Goal: Task Accomplishment & Management: Manage account settings

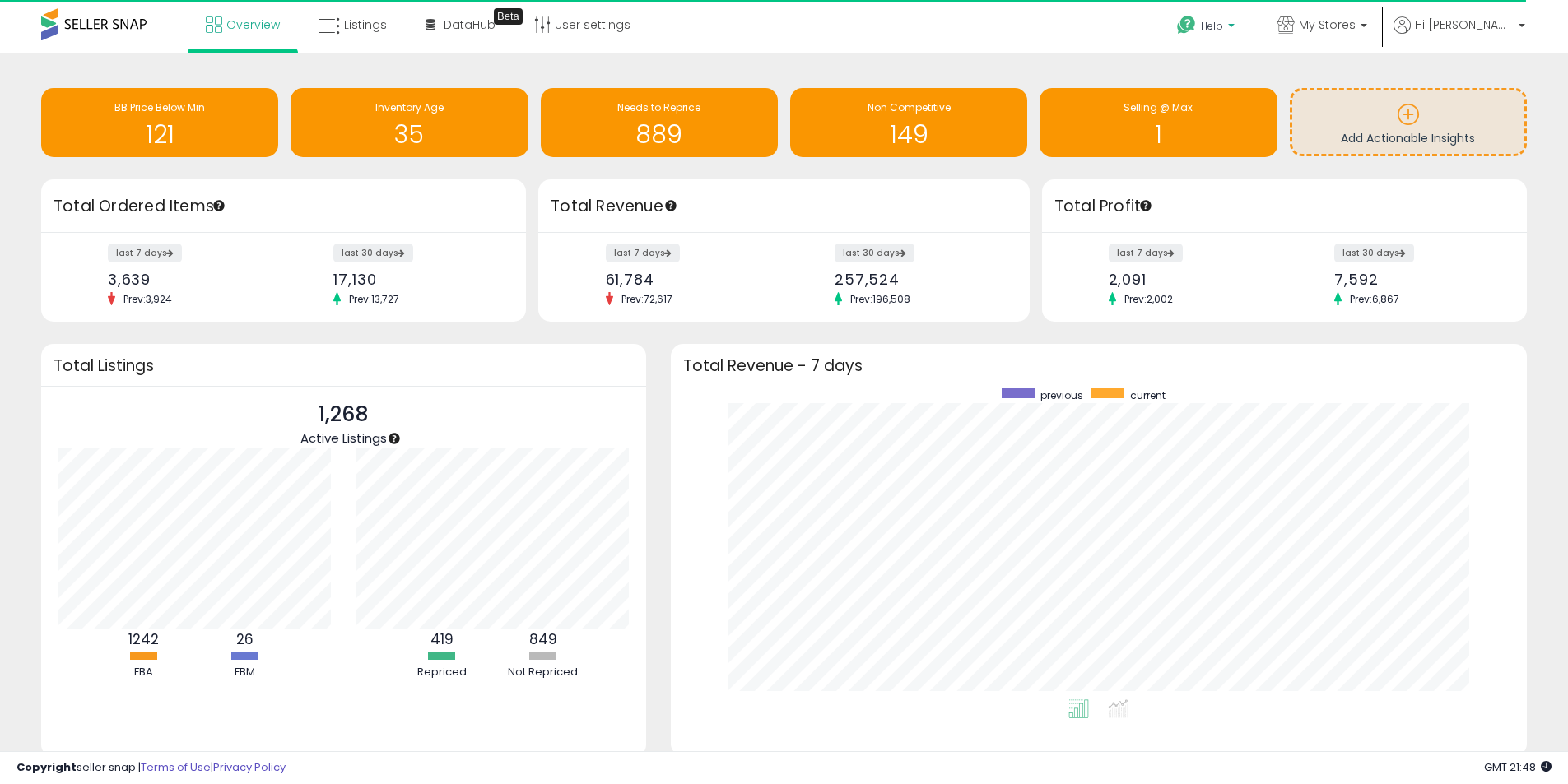
scroll to position [822291, 822216]
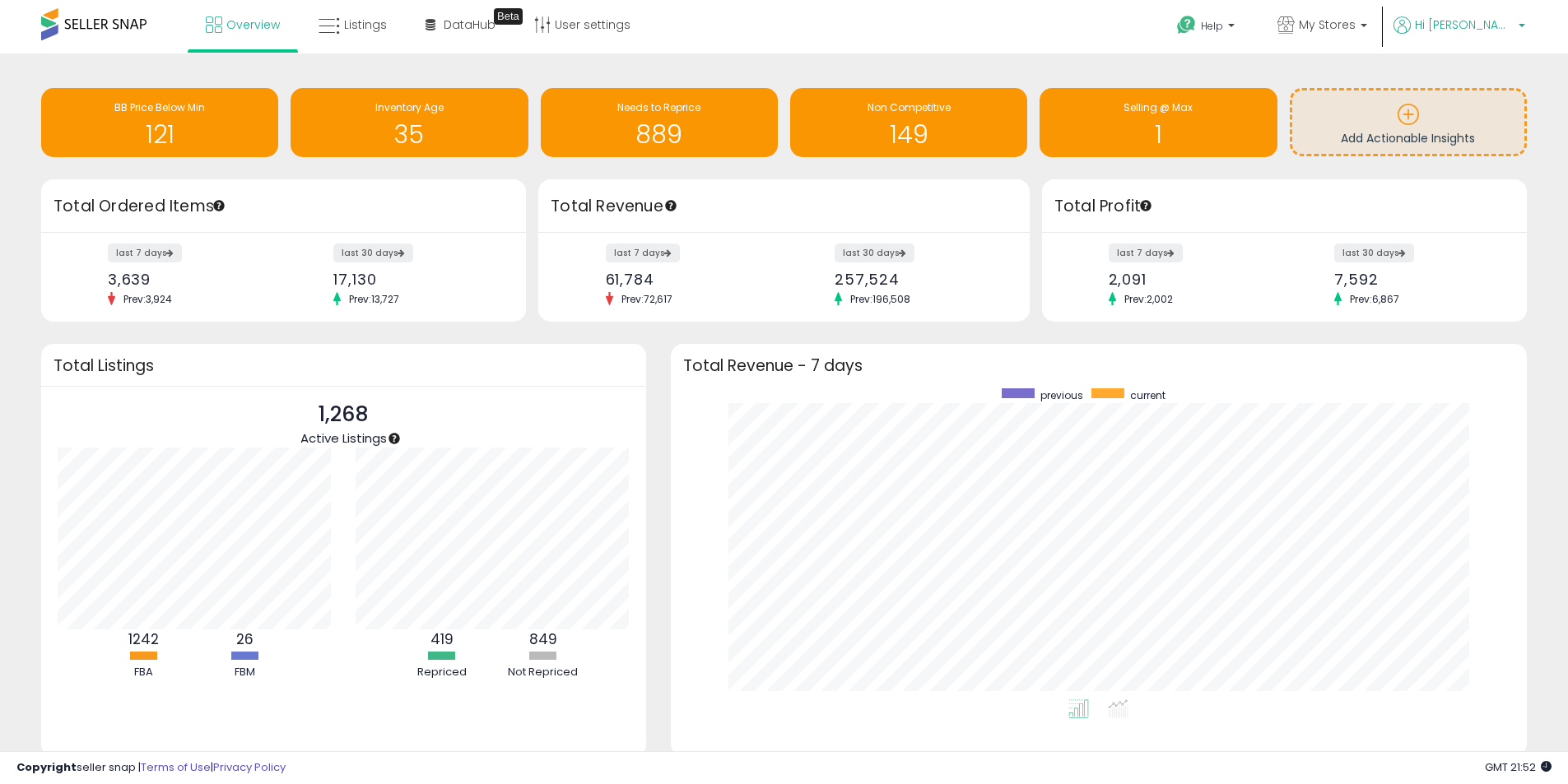
click at [1505, 33] on p "Hi [PERSON_NAME]" at bounding box center [1460, 27] width 132 height 21
click at [1470, 168] on link "Add New Store" at bounding box center [1469, 173] width 81 height 16
click at [1466, 219] on link "Logout" at bounding box center [1469, 218] width 36 height 16
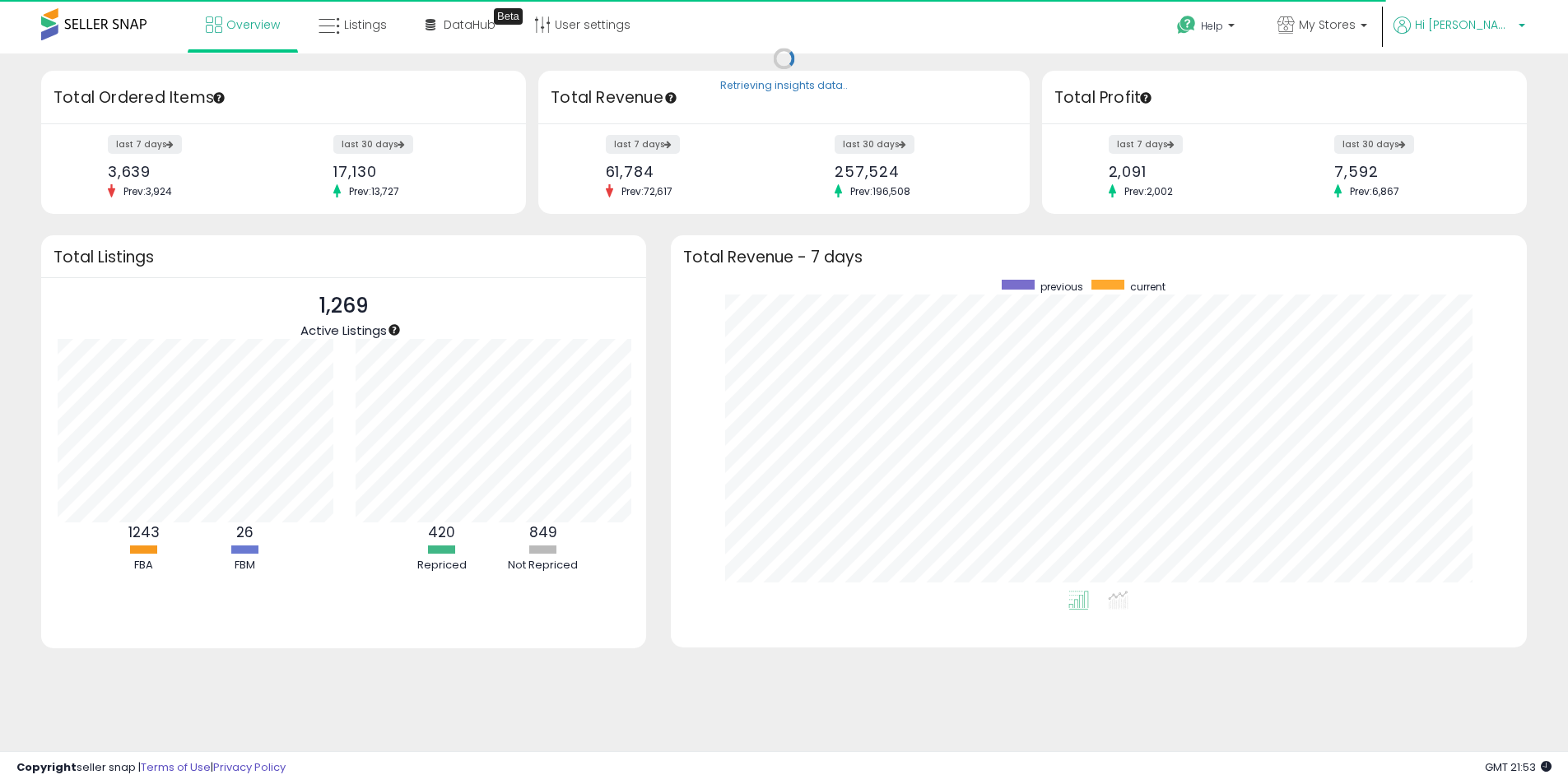
scroll to position [822291, 822216]
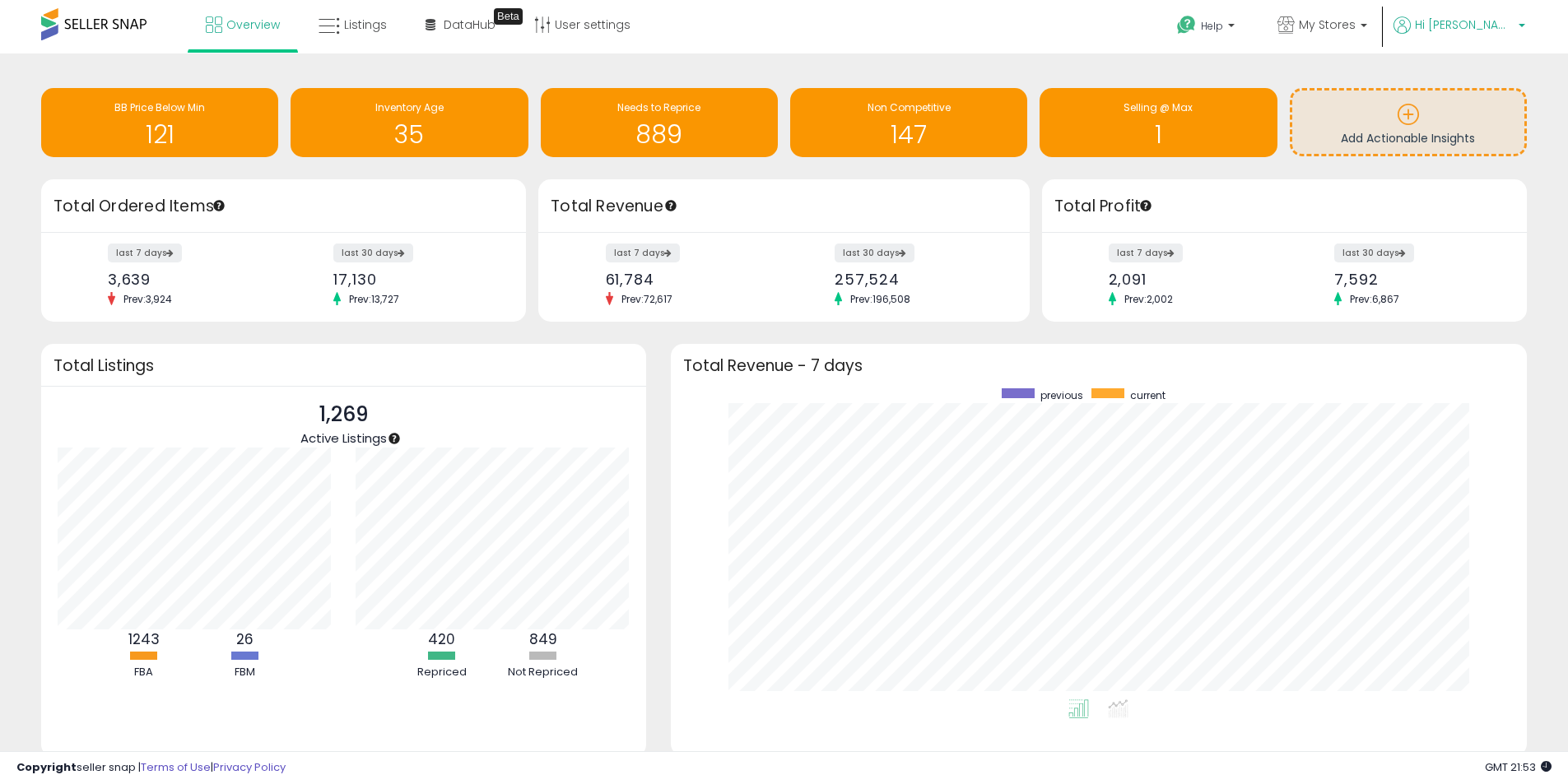
click at [1479, 29] on span "Hi [PERSON_NAME]" at bounding box center [1464, 25] width 98 height 17
